Goal: Task Accomplishment & Management: Manage account settings

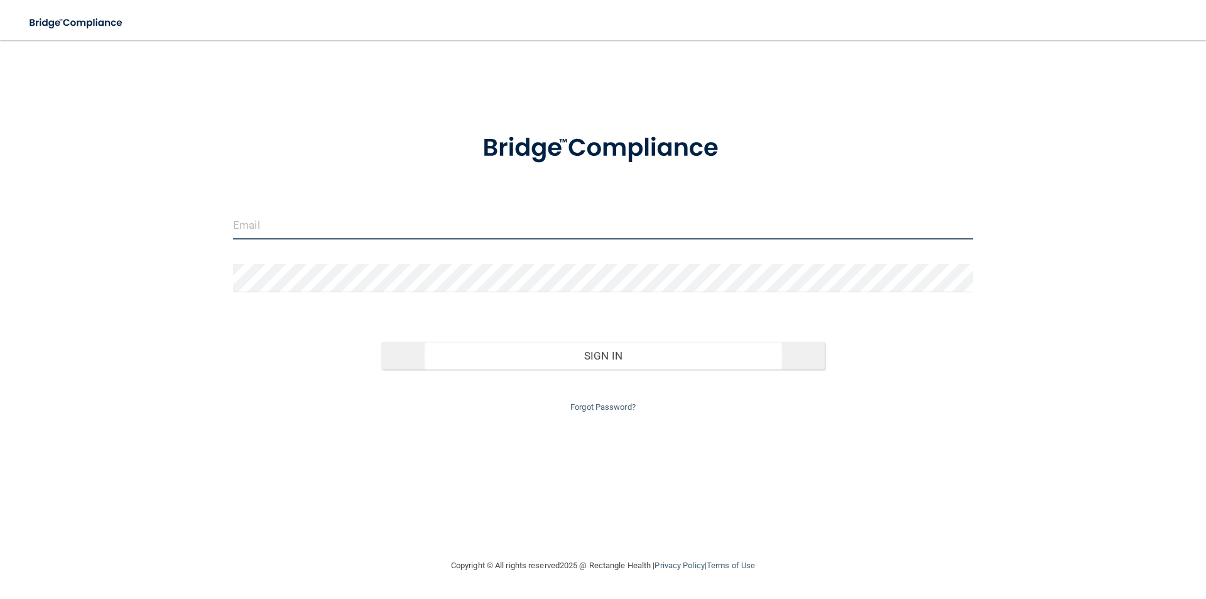
type input "[EMAIL_ADDRESS][DOMAIN_NAME]"
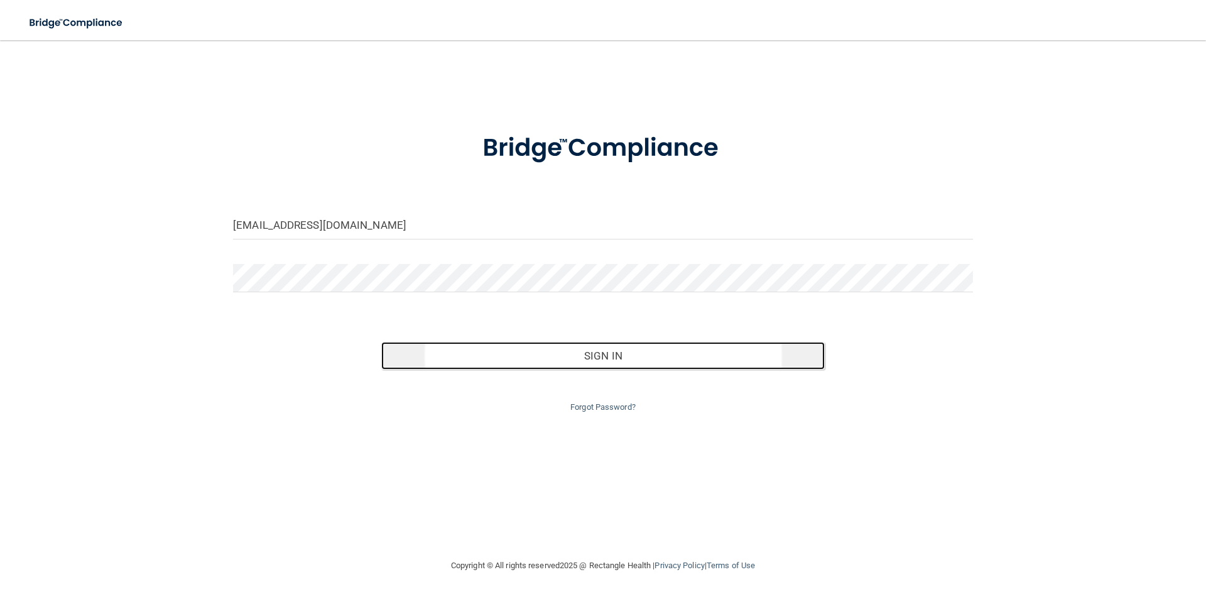
click at [643, 356] on button "Sign In" at bounding box center [603, 356] width 444 height 28
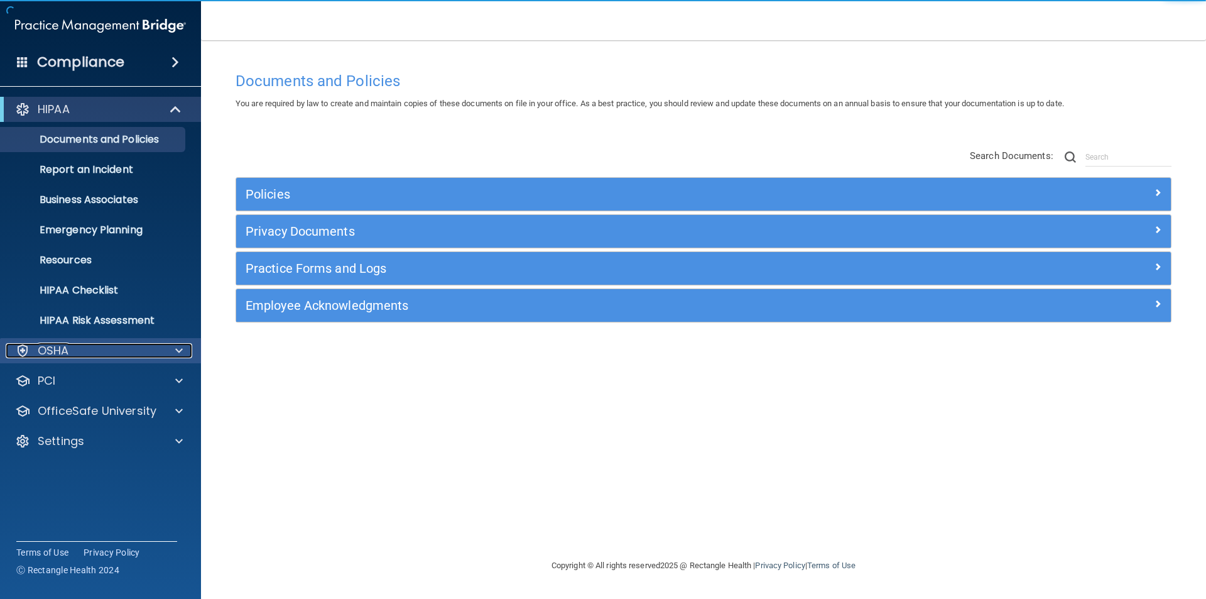
click at [70, 351] on div "OSHA" at bounding box center [84, 350] width 156 height 15
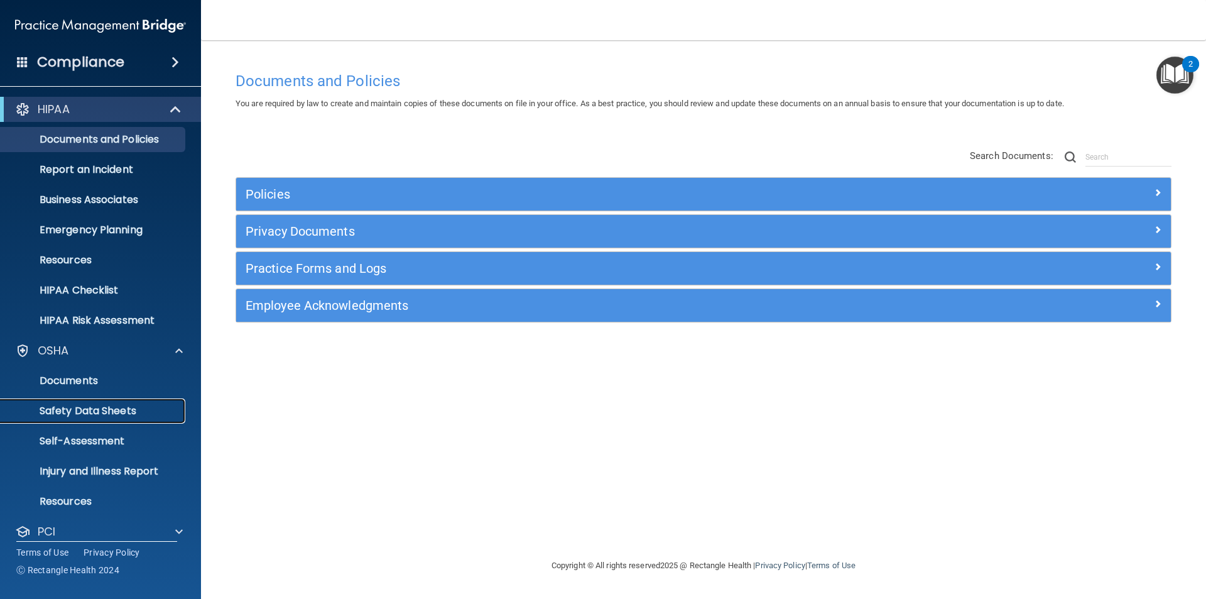
click at [104, 416] on p "Safety Data Sheets" at bounding box center [93, 411] width 171 height 13
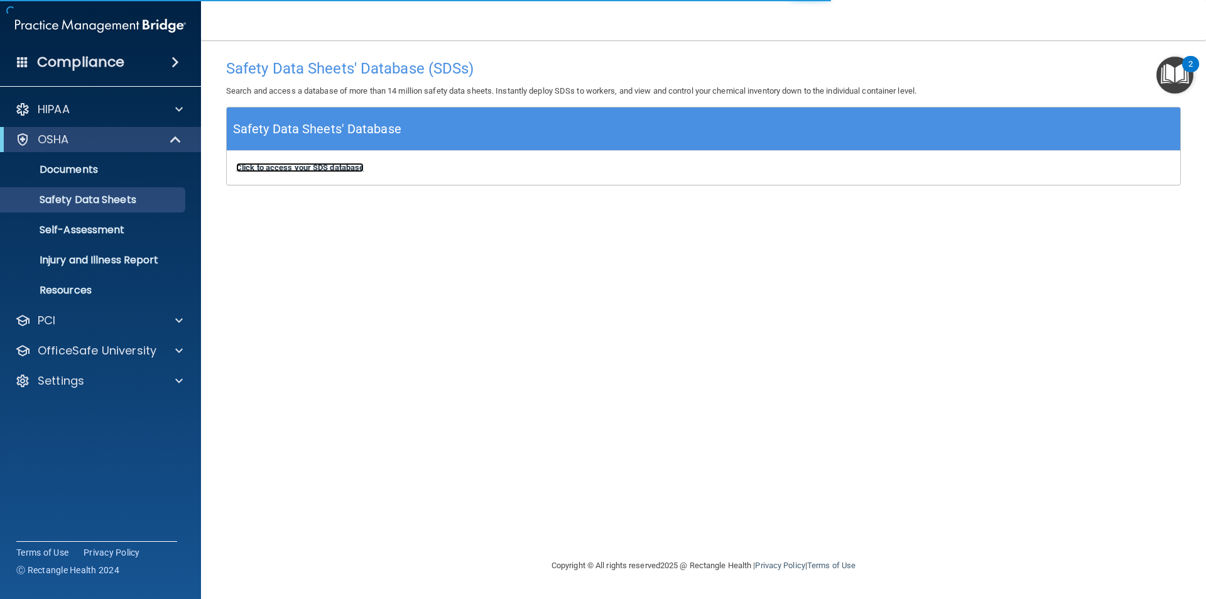
click at [361, 168] on b "Click to access your SDS database" at bounding box center [300, 167] width 128 height 9
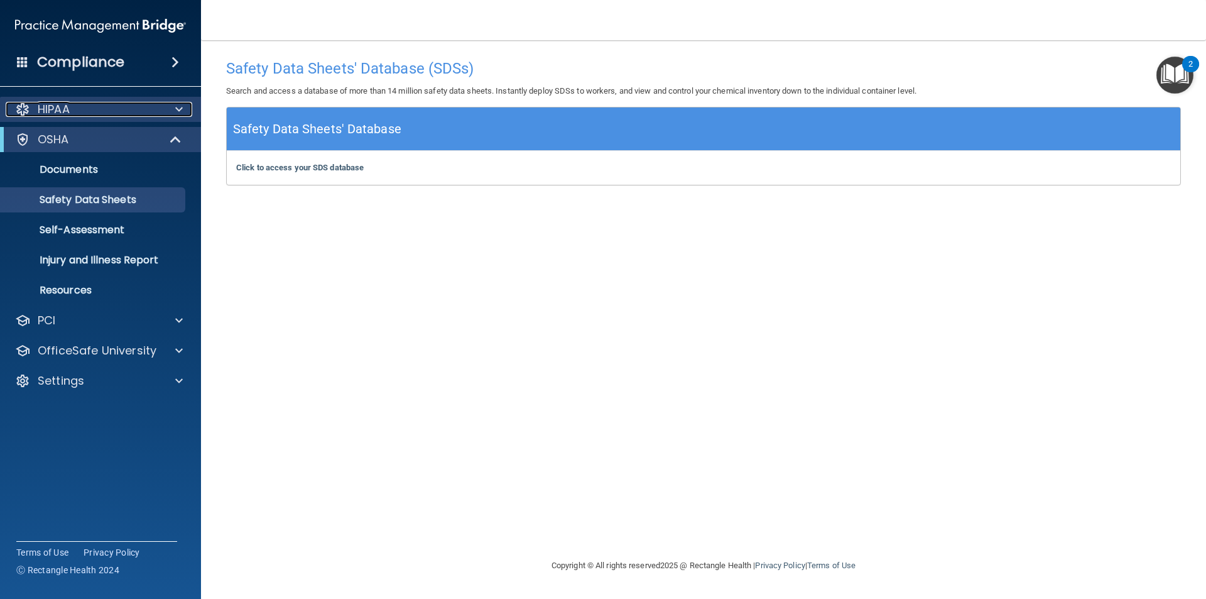
click at [174, 111] on div at bounding box center [176, 109] width 31 height 15
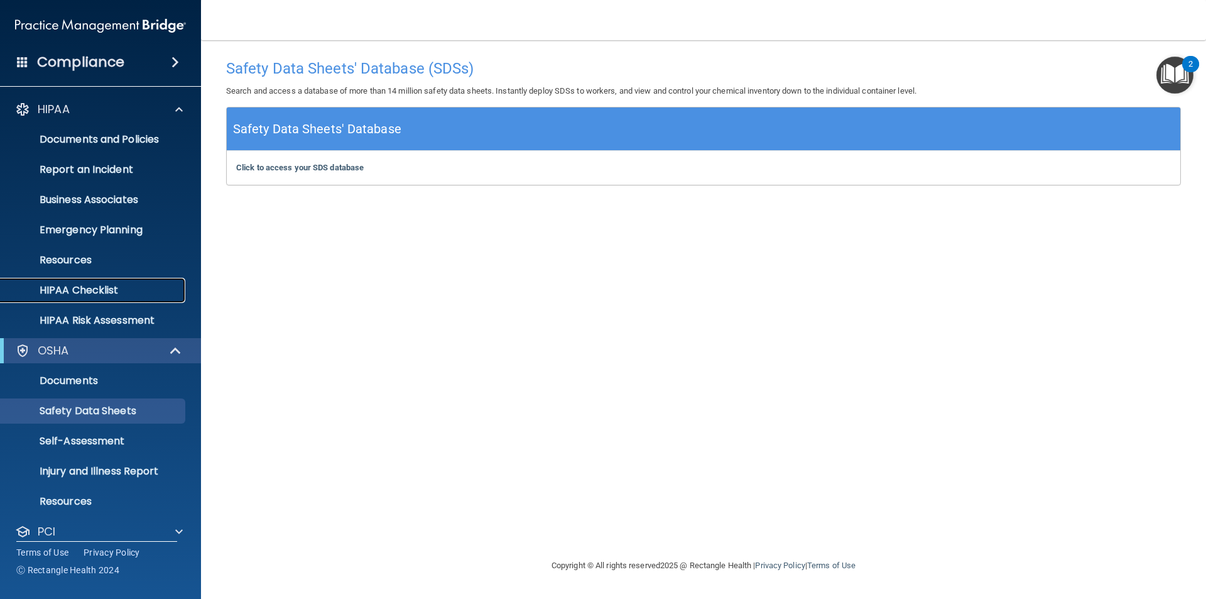
click at [90, 291] on p "HIPAA Checklist" at bounding box center [93, 290] width 171 height 13
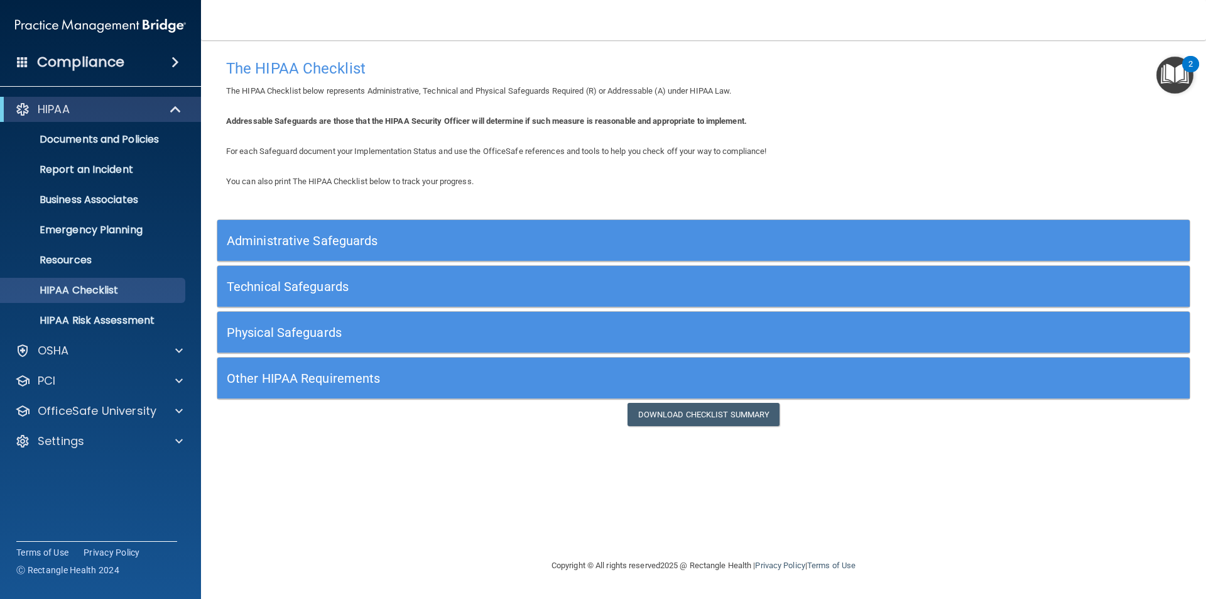
click at [279, 242] on h5 "Administrative Safeguards" at bounding box center [582, 241] width 710 height 14
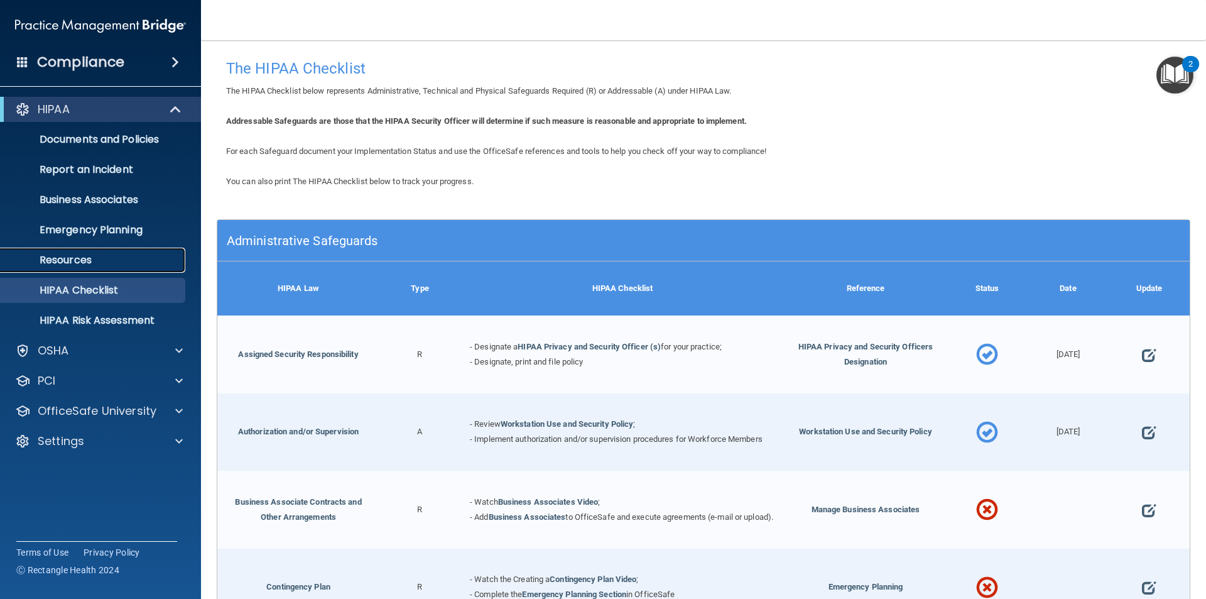
click at [71, 261] on p "Resources" at bounding box center [93, 260] width 171 height 13
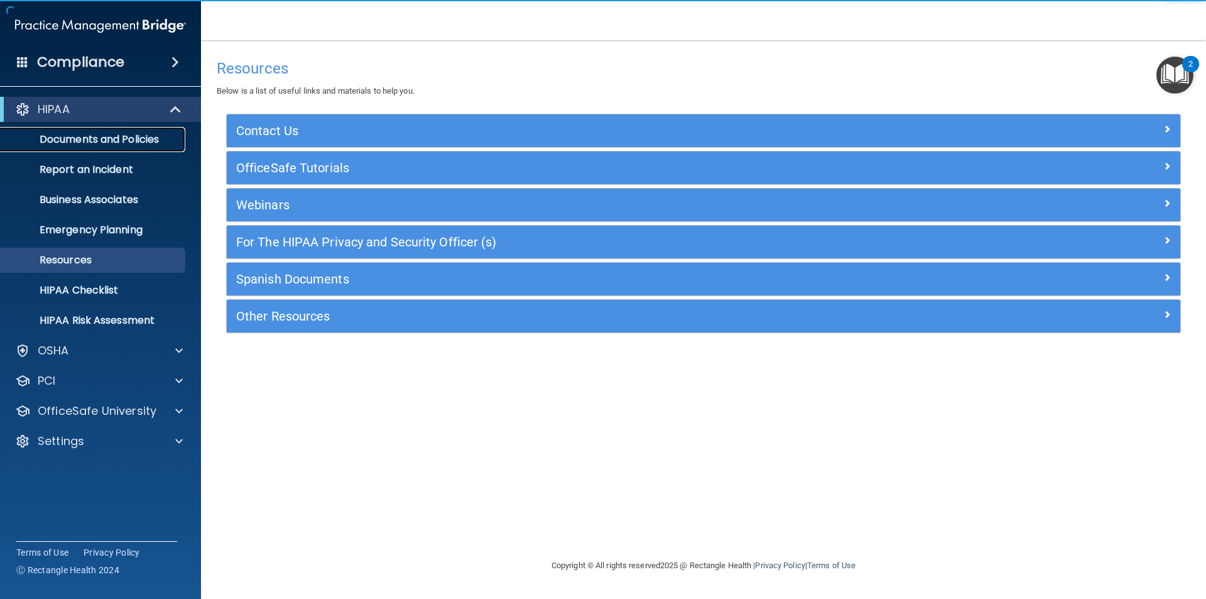
click at [87, 146] on link "Documents and Policies" at bounding box center [86, 139] width 198 height 25
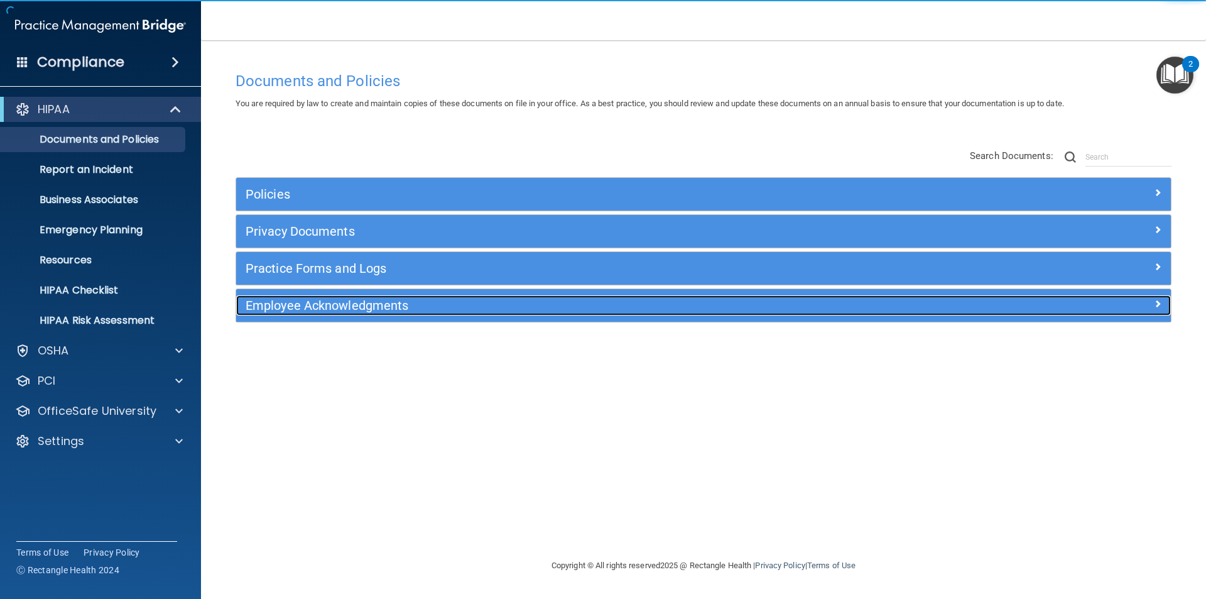
click at [290, 303] on h5 "Employee Acknowledgments" at bounding box center [587, 305] width 682 height 14
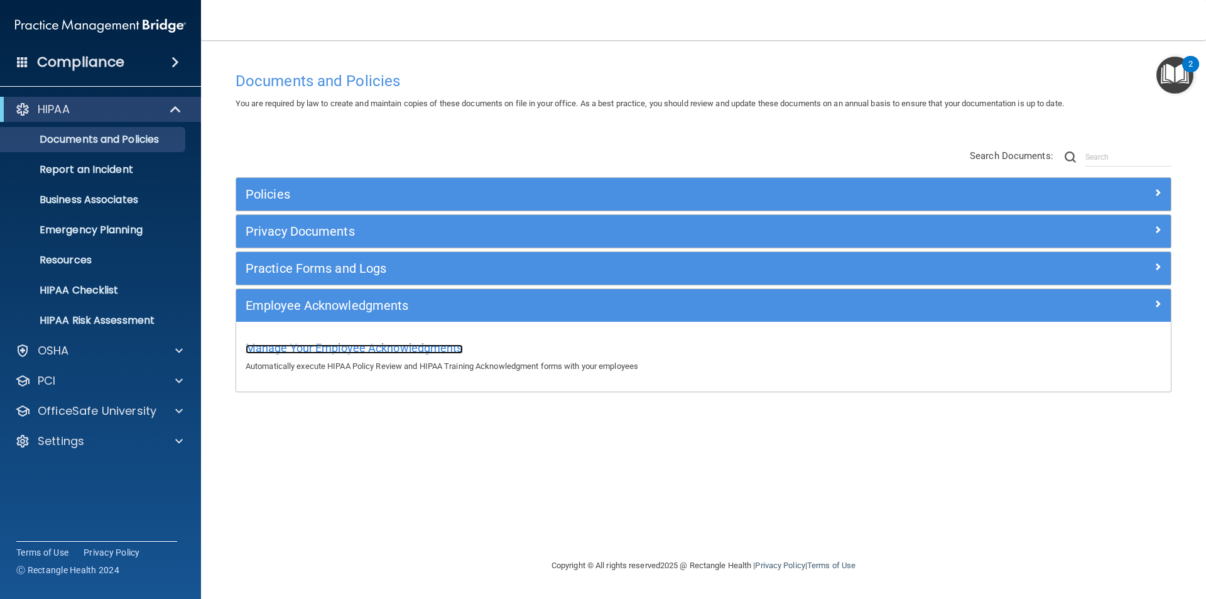
click at [391, 344] on span "Manage Your Employee Acknowledgments" at bounding box center [354, 347] width 217 height 13
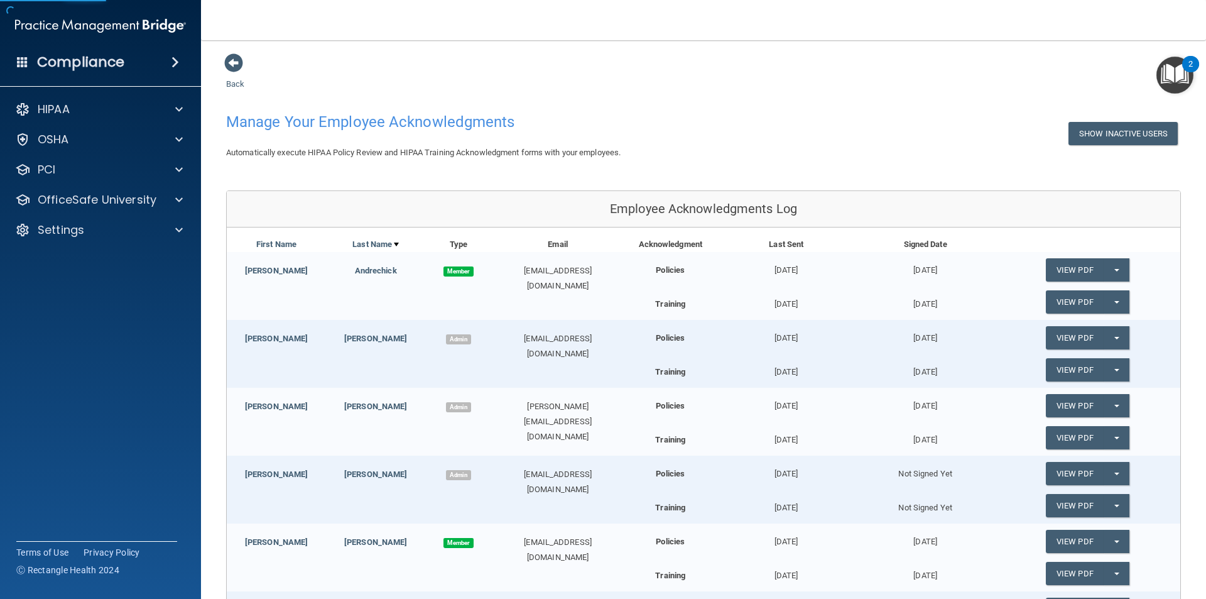
scroll to position [63, 0]
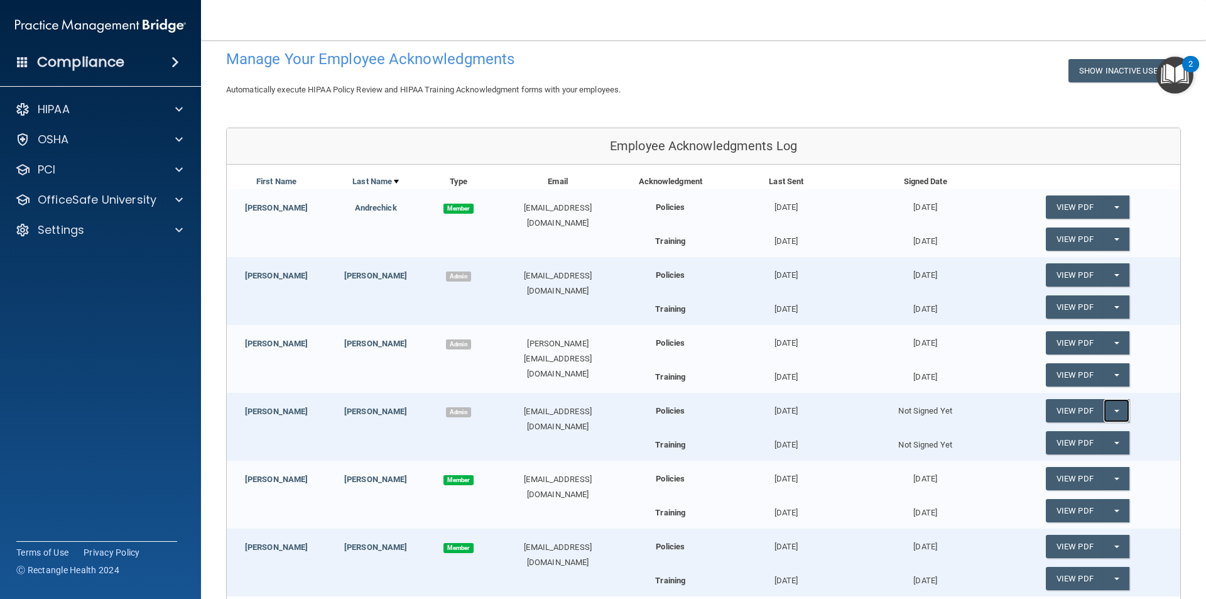
click at [1116, 416] on button "Split button!" at bounding box center [1117, 410] width 26 height 23
click at [1111, 438] on link "Send Acknowledgment" at bounding box center [1100, 436] width 109 height 19
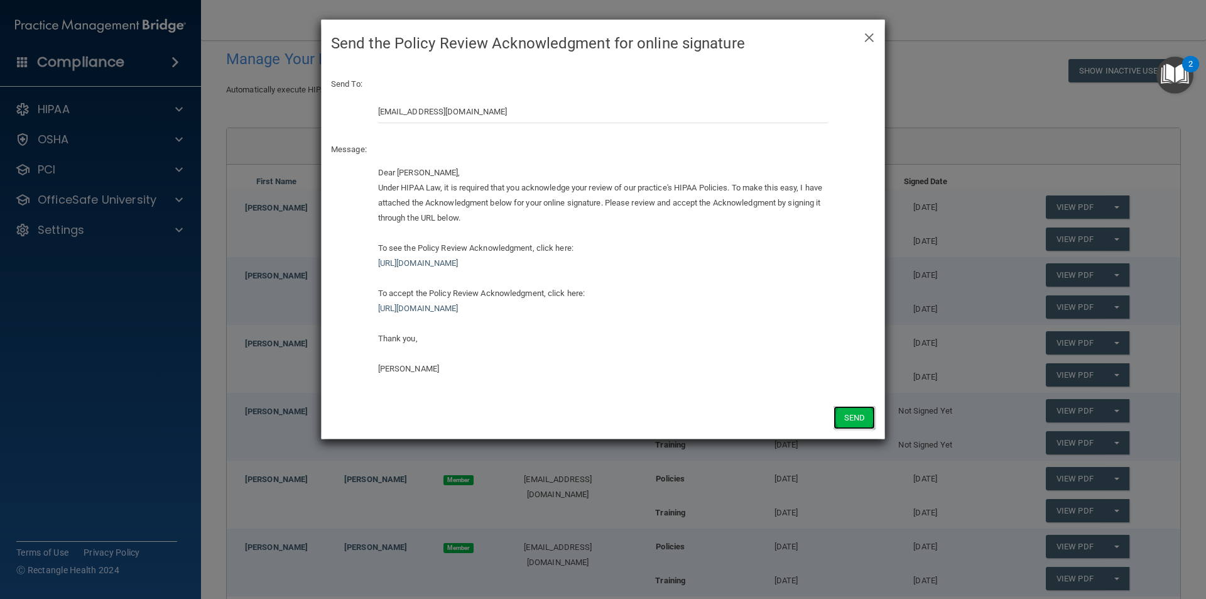
click at [859, 425] on button "Send" at bounding box center [854, 417] width 41 height 23
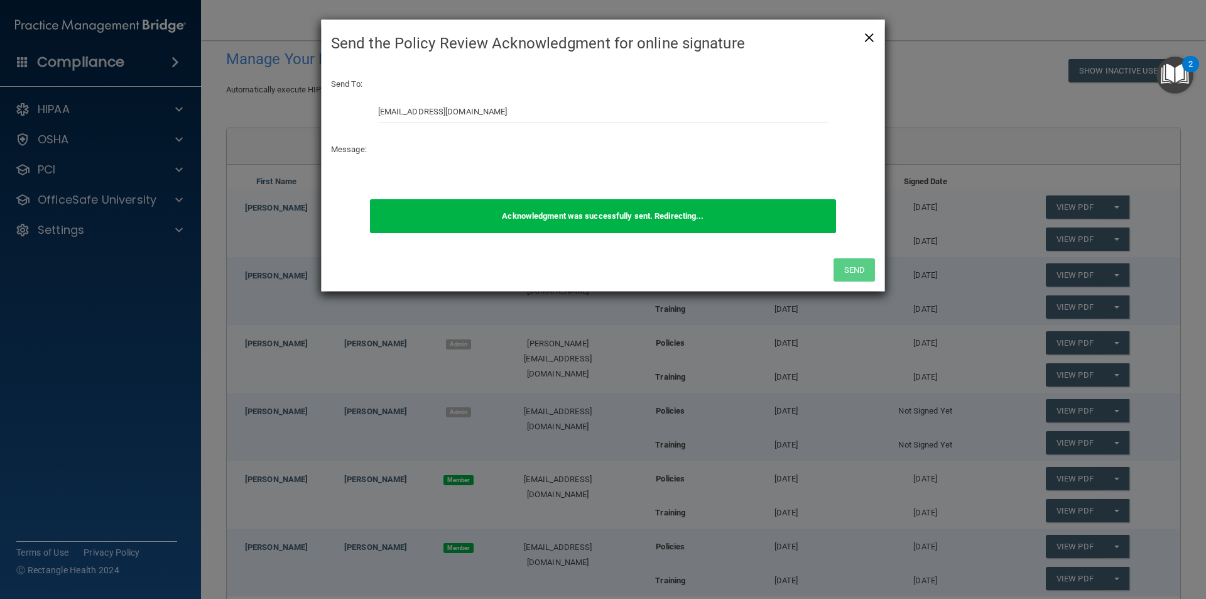
click at [869, 36] on span "×" at bounding box center [869, 35] width 11 height 25
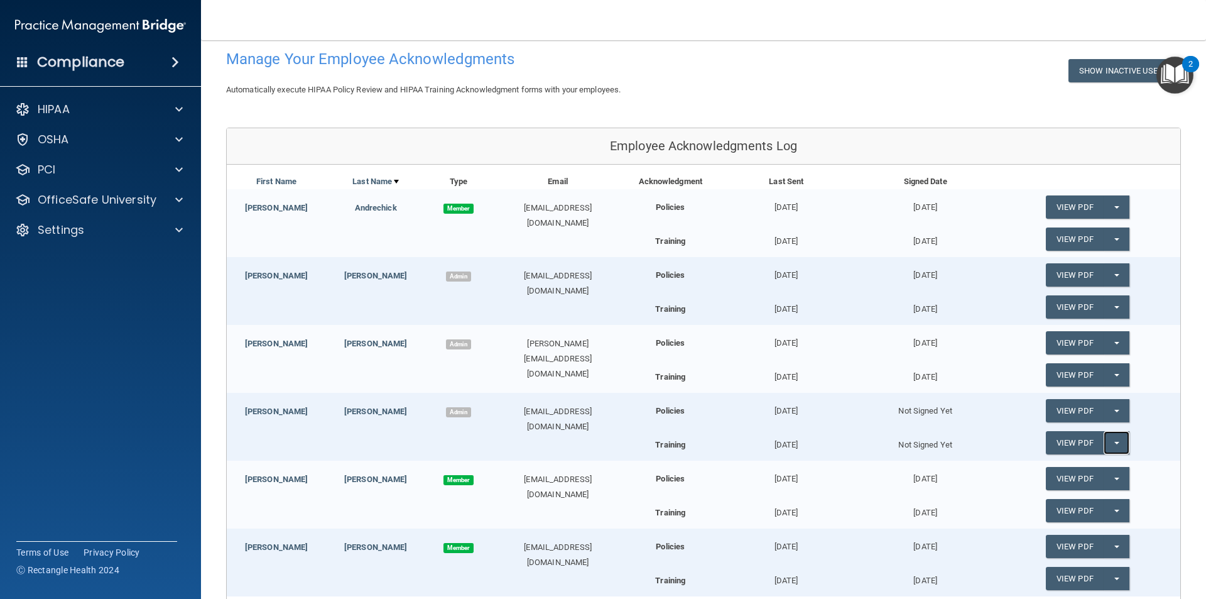
click at [1114, 440] on button "Split button!" at bounding box center [1117, 442] width 26 height 23
click at [1087, 467] on link "Send Acknowledgment PDF" at bounding box center [1109, 468] width 126 height 19
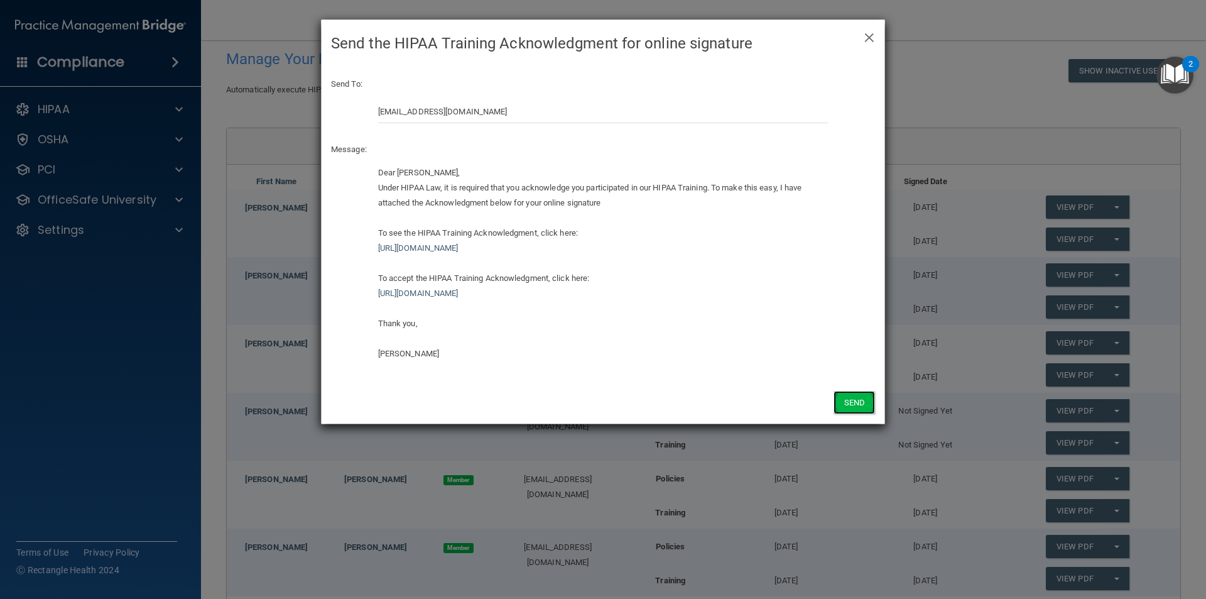
click at [854, 405] on button "Send" at bounding box center [854, 402] width 41 height 23
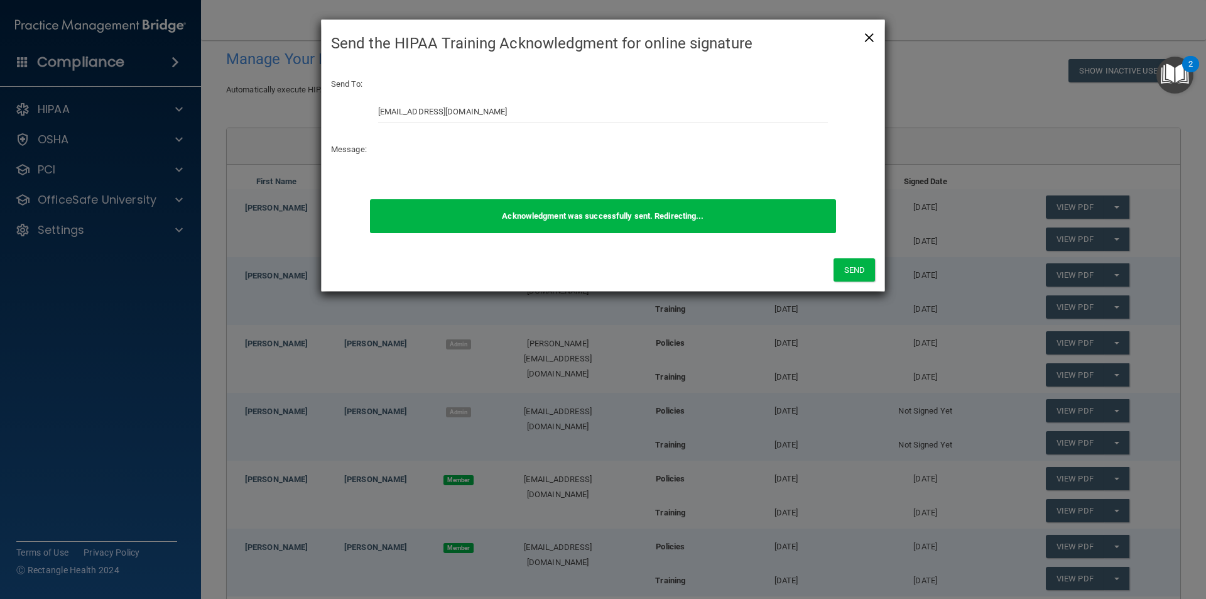
click at [874, 39] on div "× Close Send the HIPAA Training Acknowledgment for online signature" at bounding box center [603, 43] width 563 height 47
